Goal: Find specific page/section: Find specific page/section

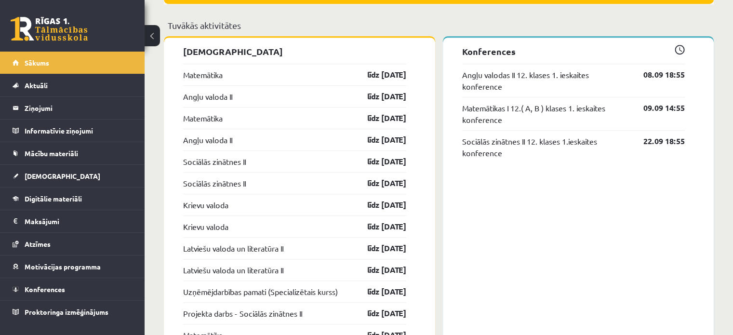
scroll to position [769, 0]
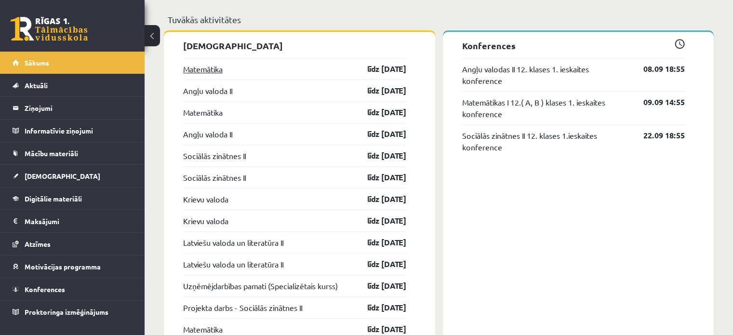
click at [218, 64] on link "Matemātika" at bounding box center [202, 69] width 39 height 12
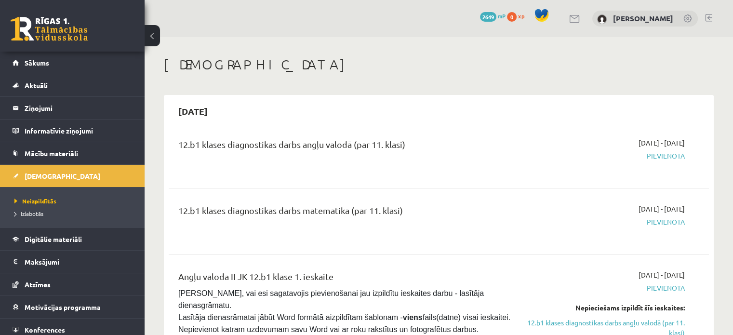
scroll to position [168, 0]
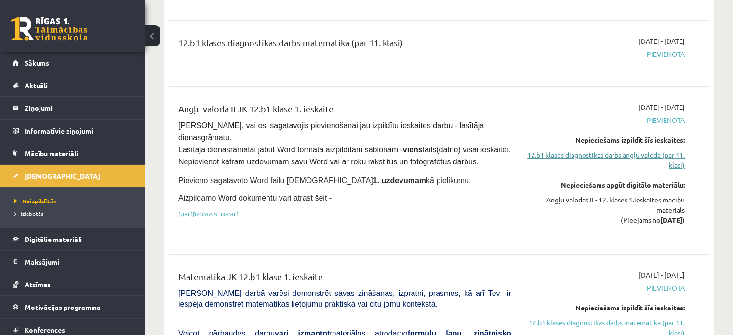
click at [630, 159] on link "12.b1 klases diagnostikas darbs angļu valodā (par 11. klasi)" at bounding box center [605, 160] width 159 height 20
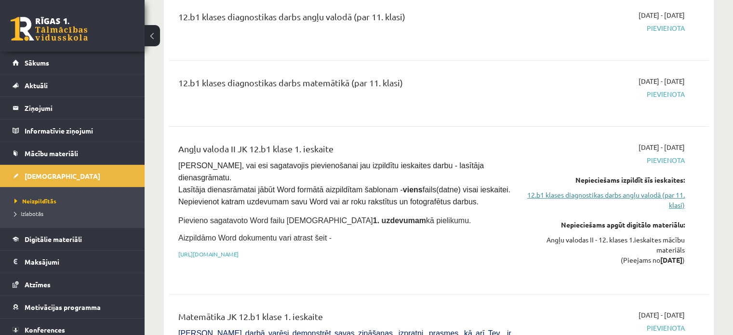
click at [634, 197] on link "12.b1 klases diagnostikas darbs angļu valodā (par 11. klasi)" at bounding box center [605, 200] width 159 height 20
